Goal: Transaction & Acquisition: Purchase product/service

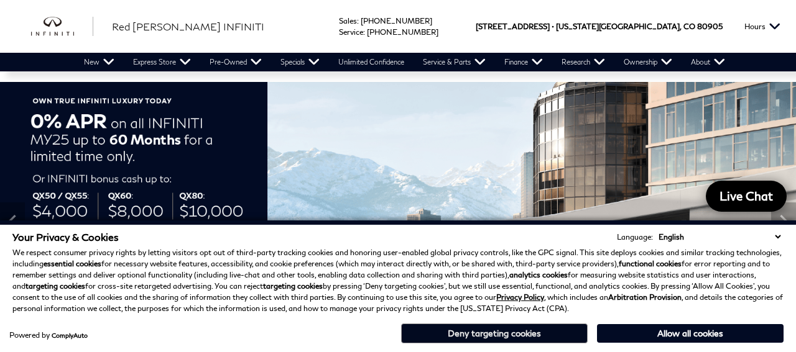
click at [543, 333] on button "Deny targeting cookies" at bounding box center [494, 334] width 187 height 20
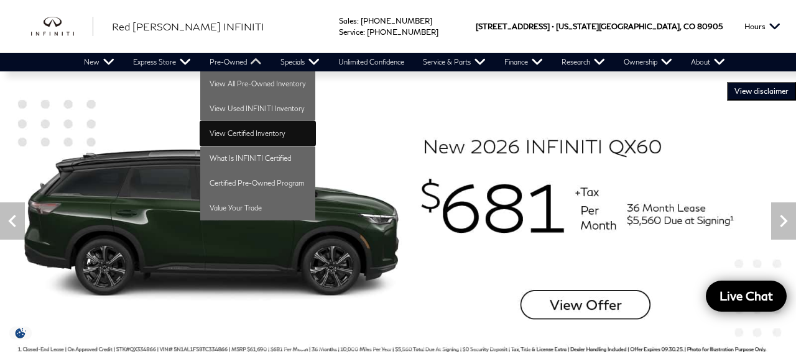
click at [236, 132] on link "View Certified Inventory" at bounding box center [257, 133] width 115 height 25
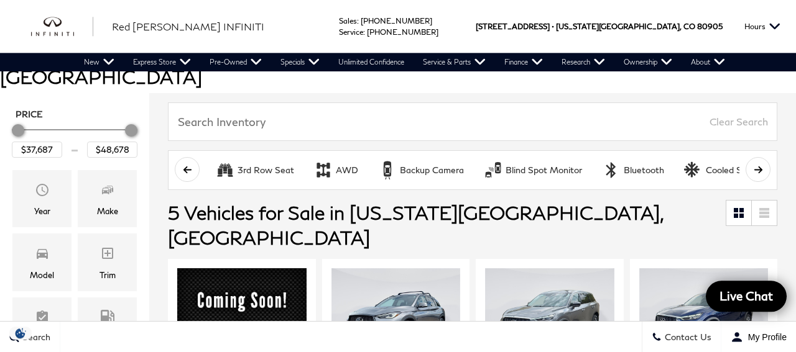
scroll to position [194, 0]
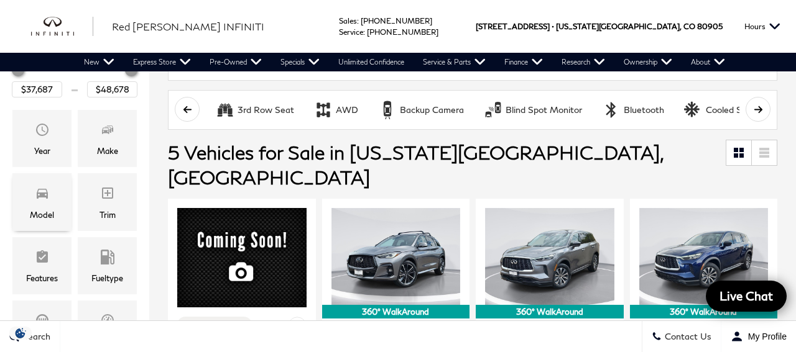
click at [24, 173] on div "Model" at bounding box center [41, 201] width 59 height 57
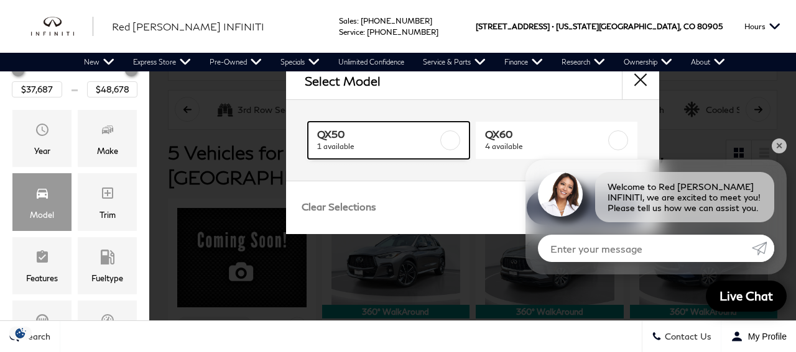
click at [392, 137] on span "QX50" at bounding box center [378, 134] width 122 height 12
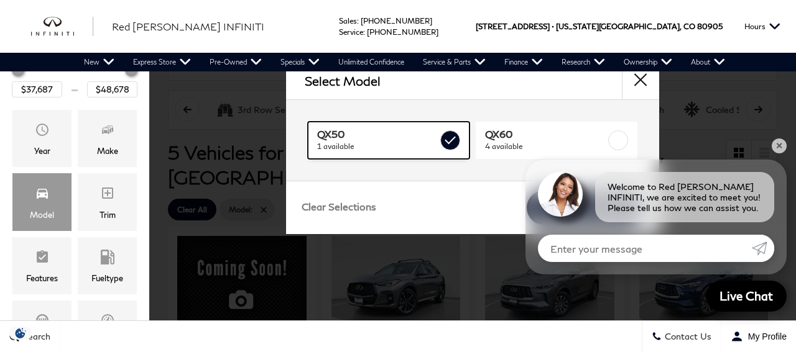
type input "$45,678"
checkbox input "true"
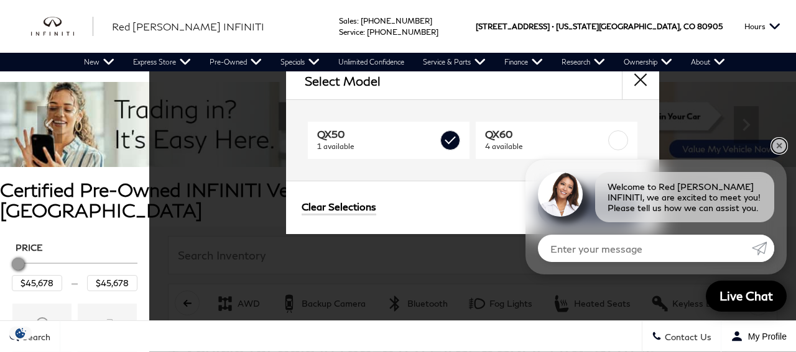
click at [778, 147] on link "✕" at bounding box center [779, 146] width 15 height 15
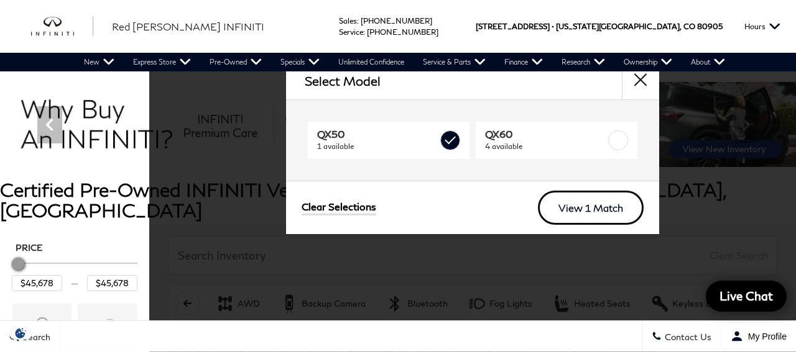
click at [615, 210] on link "View 1 Match" at bounding box center [591, 208] width 106 height 34
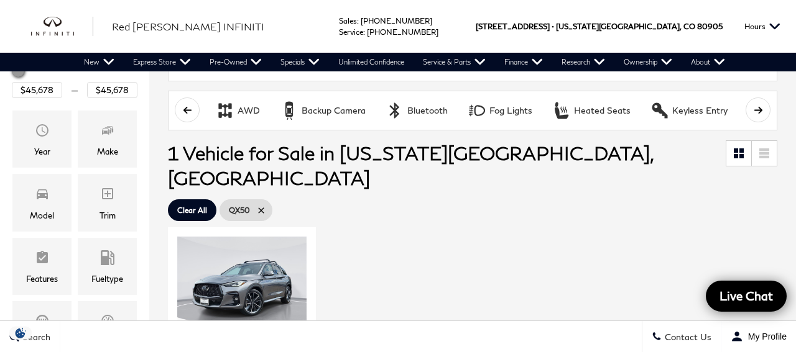
scroll to position [194, 0]
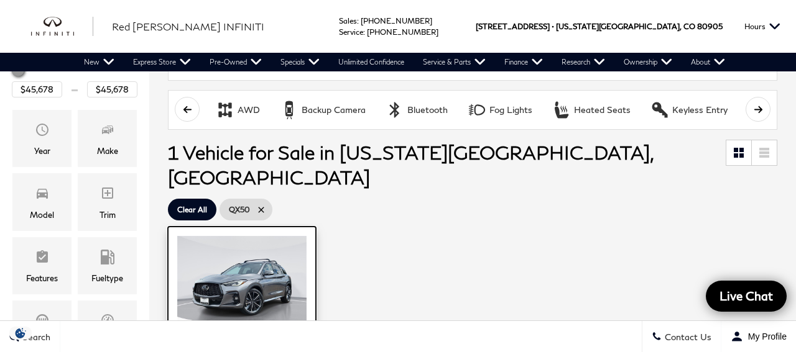
click at [238, 236] on img at bounding box center [241, 284] width 129 height 97
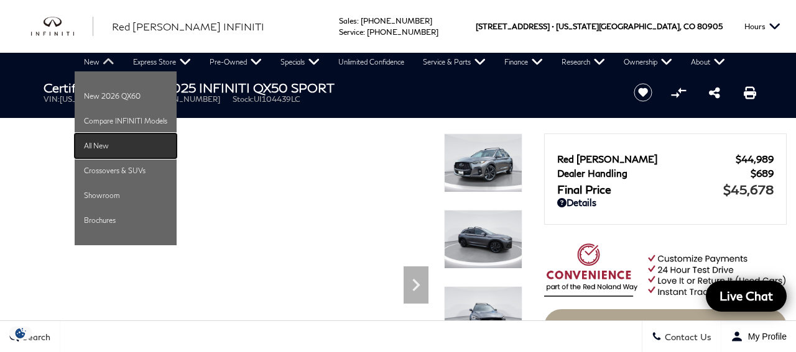
click at [94, 152] on link "All New" at bounding box center [126, 146] width 102 height 25
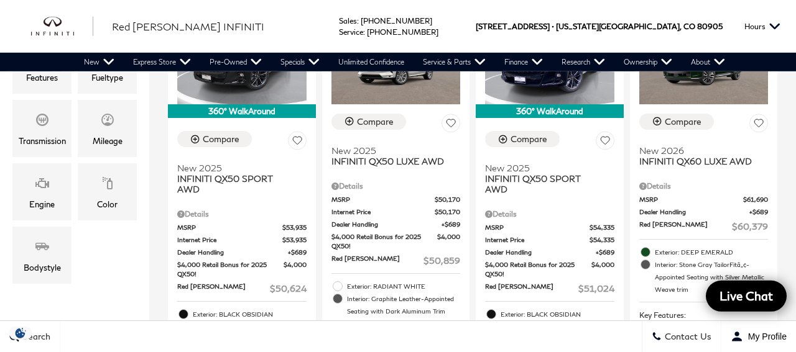
scroll to position [388, 0]
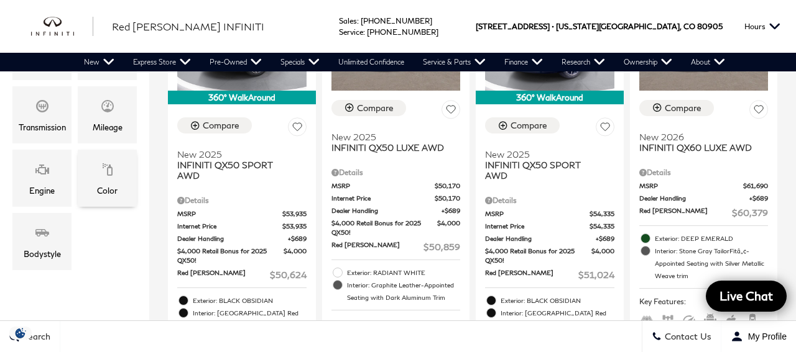
click at [103, 192] on div "Color" at bounding box center [107, 191] width 21 height 14
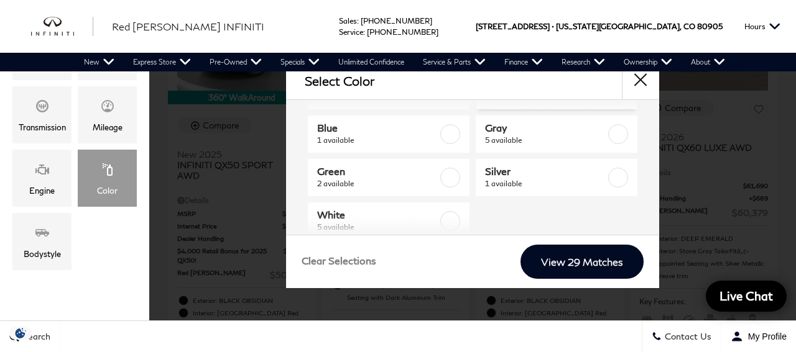
scroll to position [119, 0]
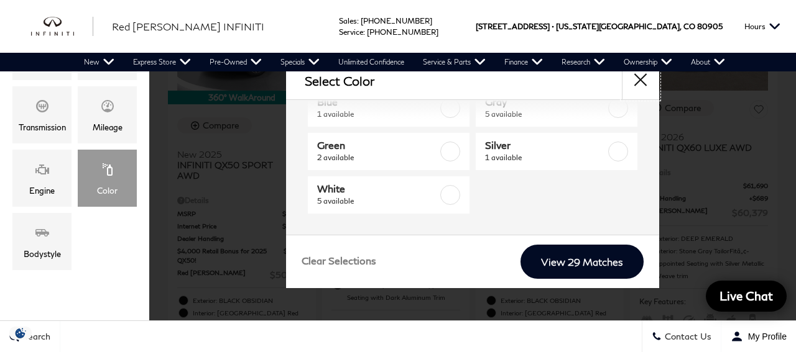
click at [638, 85] on button "close" at bounding box center [640, 80] width 37 height 37
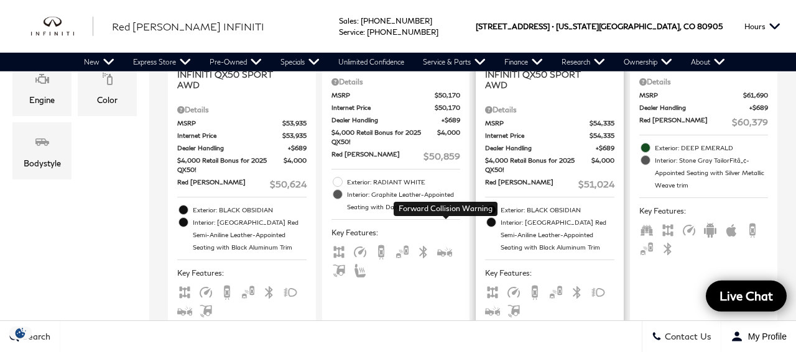
scroll to position [453, 0]
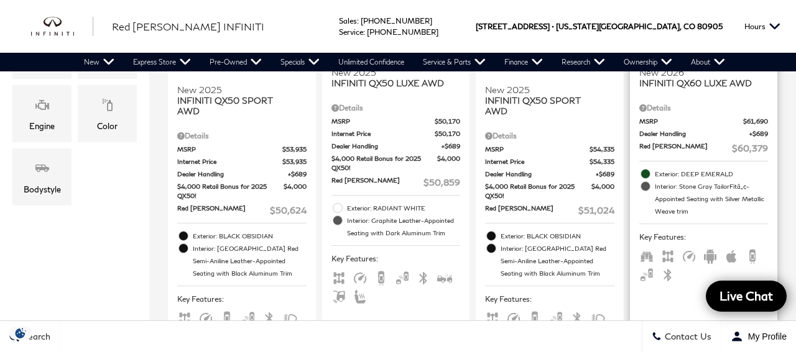
click at [676, 180] on span "Interior: Stone Gray TailorFitâ„¢-Appointed Seating with Silver Metallic Weave …" at bounding box center [712, 198] width 114 height 37
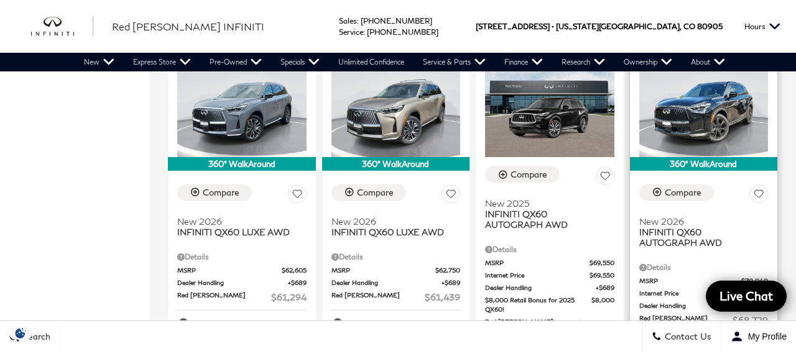
scroll to position [841, 0]
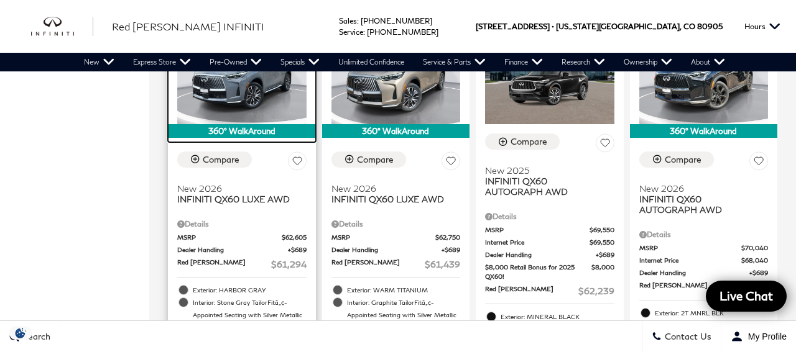
click at [275, 95] on img at bounding box center [241, 75] width 129 height 97
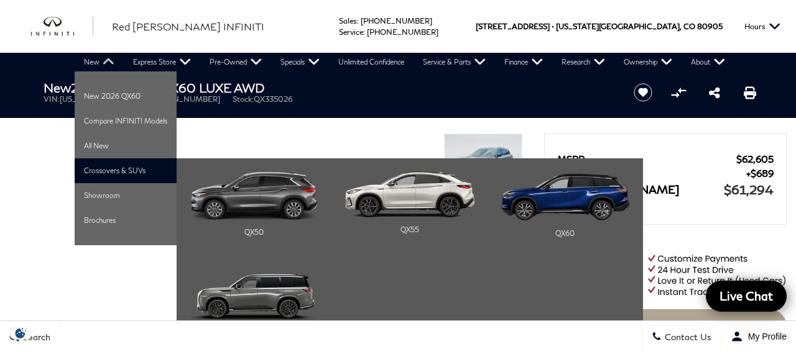
click at [94, 165] on li "Crossovers & SUVs QX50 QX55 QX60" at bounding box center [126, 171] width 102 height 25
click at [249, 236] on div "QX50" at bounding box center [254, 232] width 129 height 25
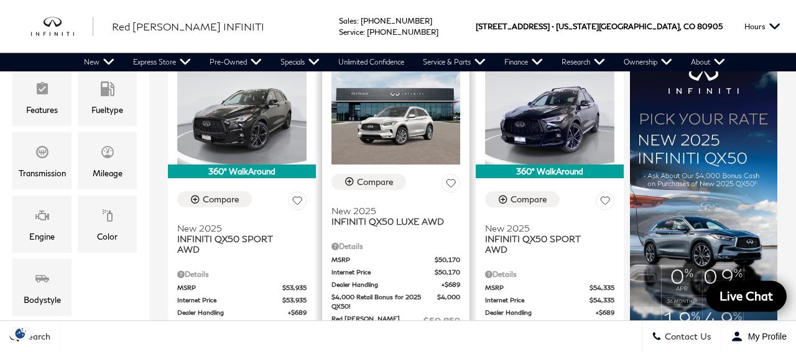
scroll to position [259, 0]
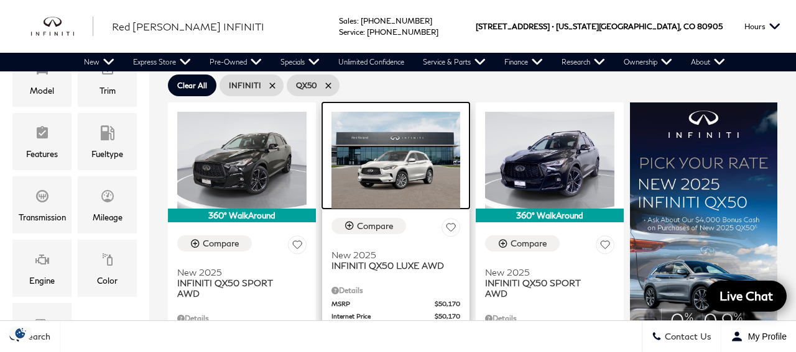
click at [382, 130] on img at bounding box center [395, 160] width 129 height 97
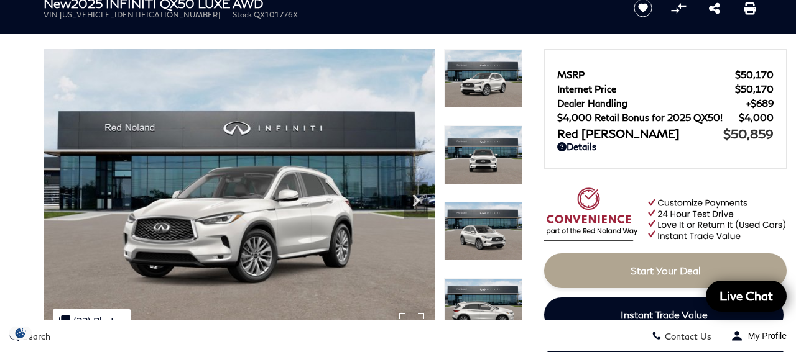
scroll to position [65, 0]
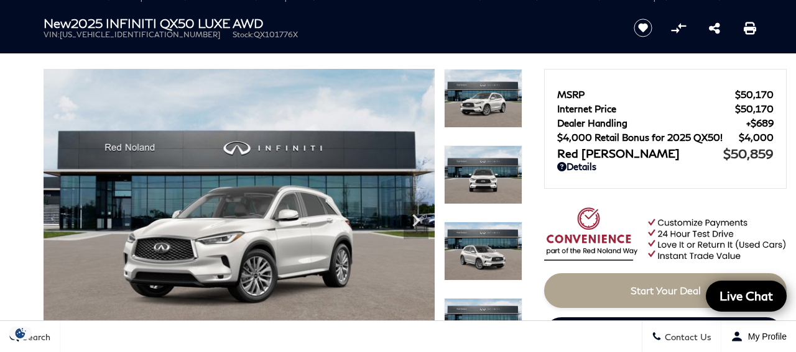
click at [466, 171] on img at bounding box center [483, 174] width 78 height 59
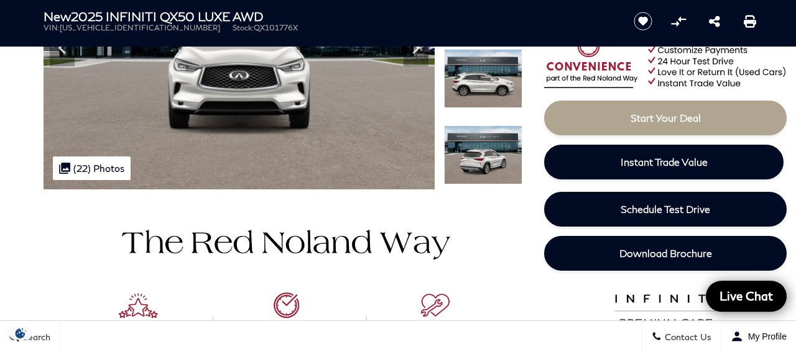
scroll to position [259, 0]
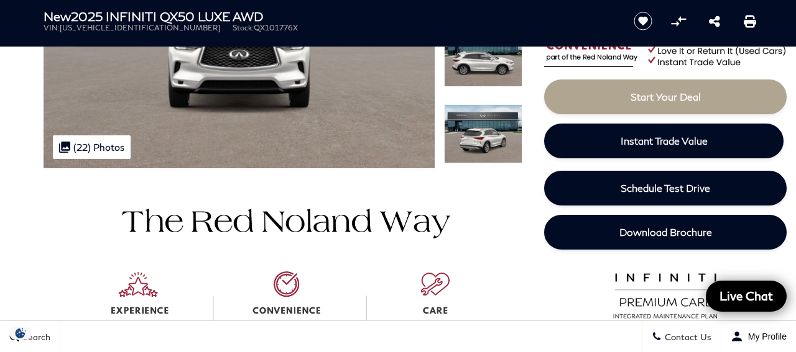
click at [479, 206] on img at bounding box center [283, 313] width 479 height 291
click at [472, 154] on img at bounding box center [483, 133] width 78 height 59
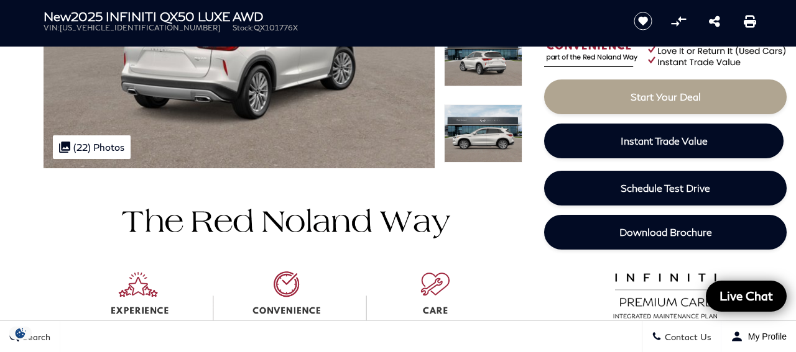
click at [495, 140] on img at bounding box center [483, 133] width 78 height 59
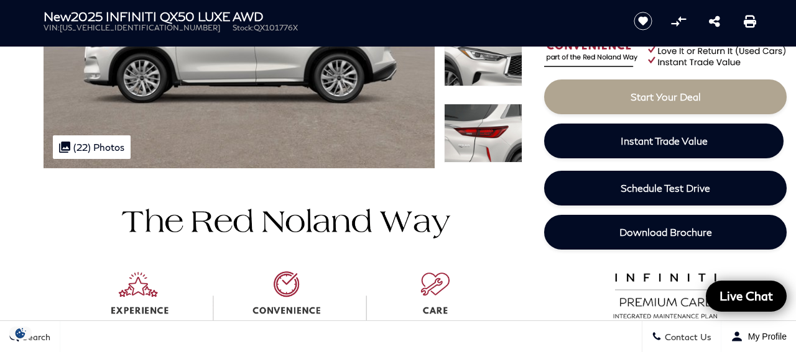
click at [490, 141] on img at bounding box center [483, 133] width 78 height 59
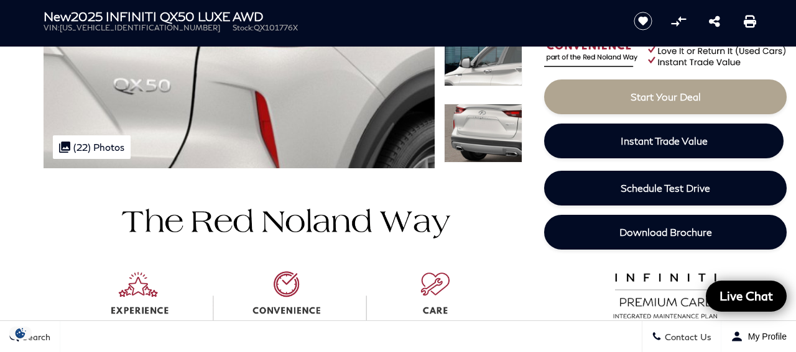
click at [490, 141] on img at bounding box center [483, 133] width 78 height 59
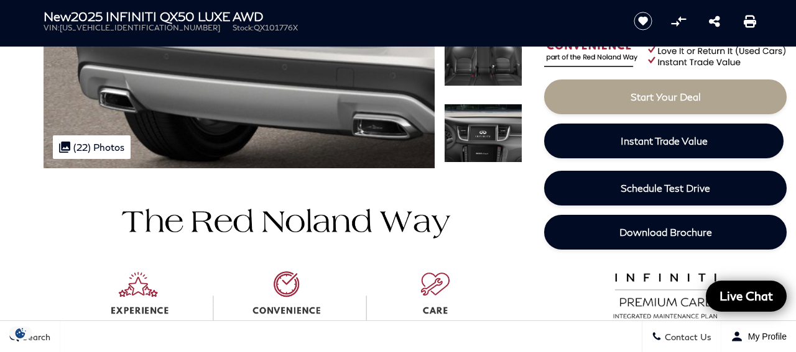
click at [490, 141] on img at bounding box center [483, 133] width 78 height 59
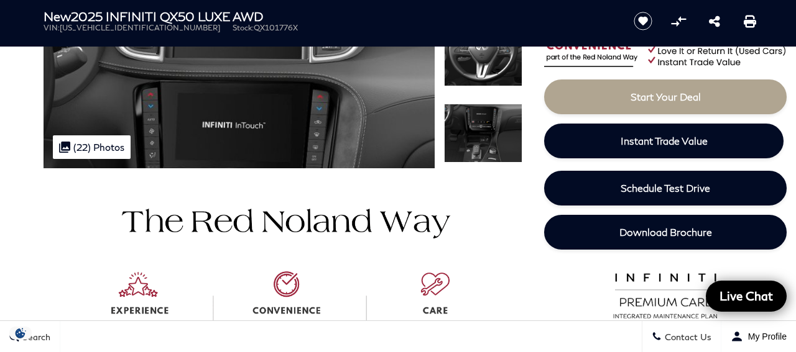
click at [484, 140] on img at bounding box center [483, 133] width 78 height 59
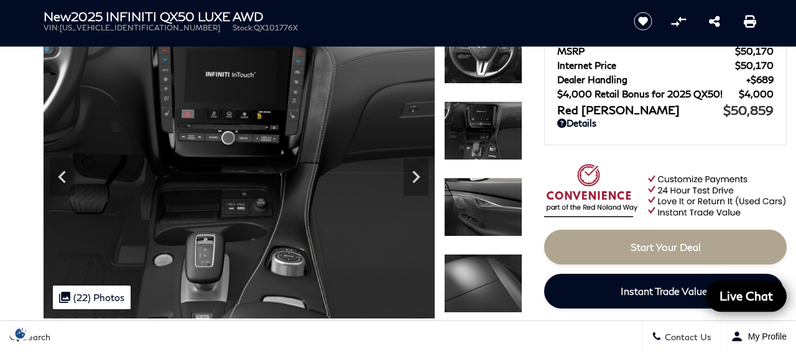
scroll to position [129, 0]
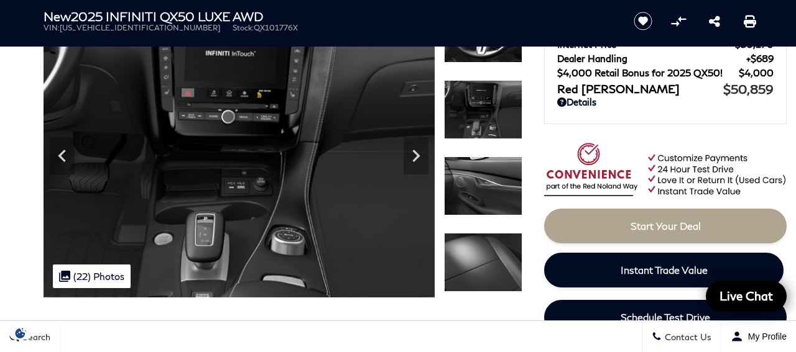
click at [484, 244] on img at bounding box center [483, 262] width 78 height 59
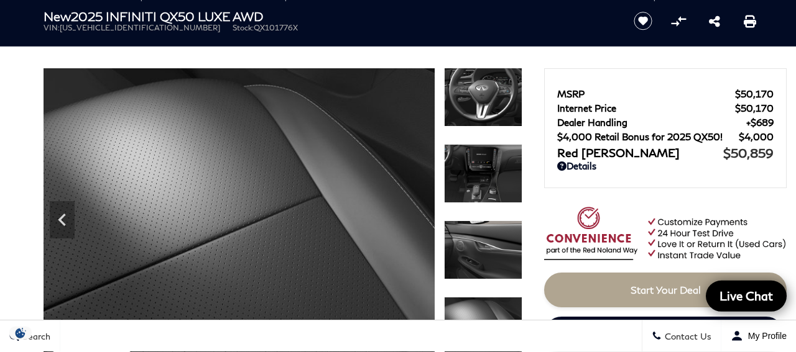
scroll to position [0, 0]
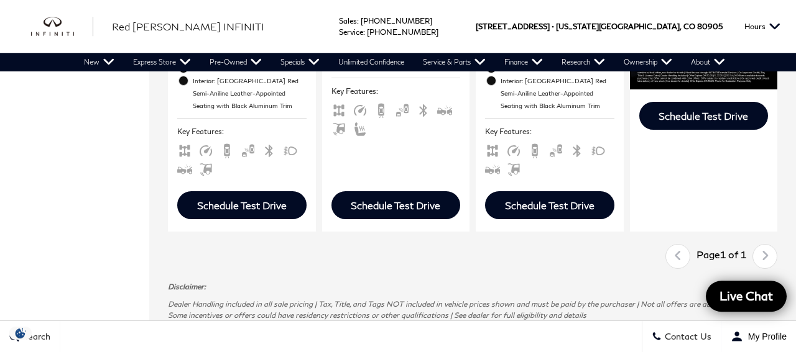
scroll to position [647, 0]
